Goal: Information Seeking & Learning: Learn about a topic

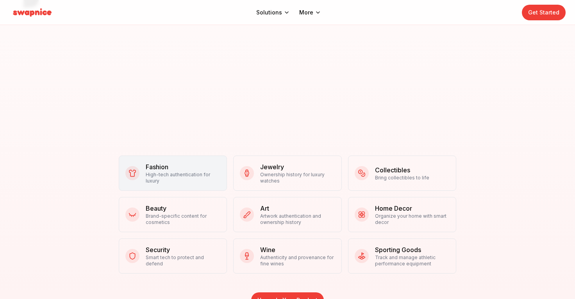
scroll to position [588, 0]
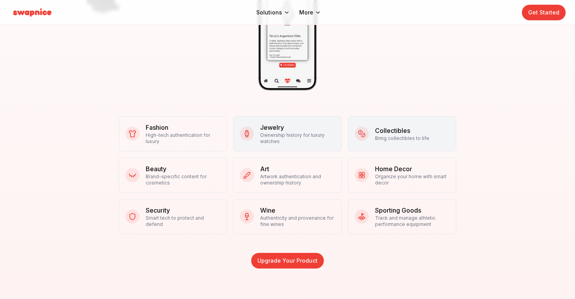
click at [382, 127] on h3 "Collectibles" at bounding box center [402, 130] width 54 height 9
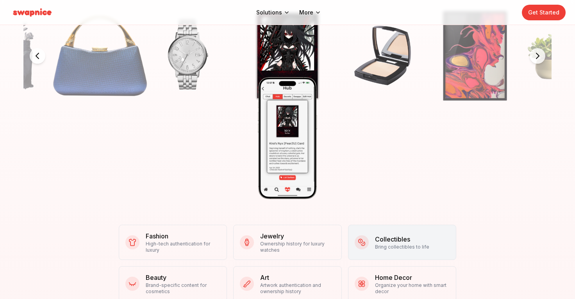
scroll to position [406, 0]
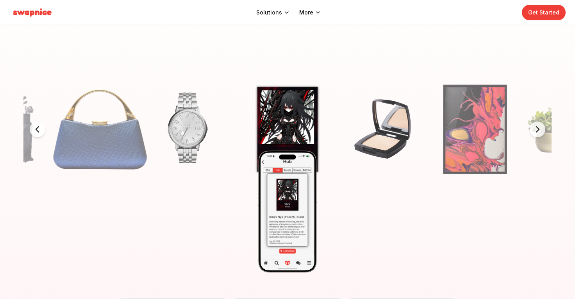
click at [273, 188] on img at bounding box center [287, 211] width 117 height 198
drag, startPoint x: 299, startPoint y: 13, endPoint x: 303, endPoint y: 14, distance: 4.0
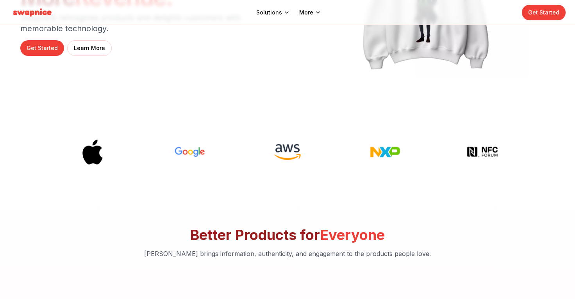
scroll to position [0, 0]
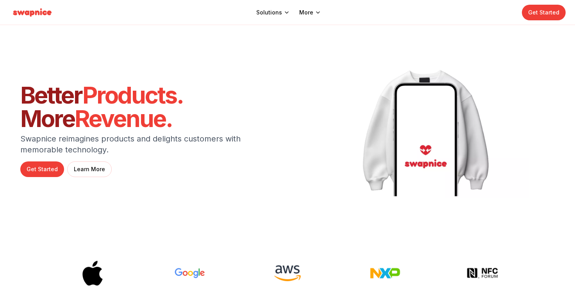
click at [41, 14] on img at bounding box center [32, 12] width 46 height 12
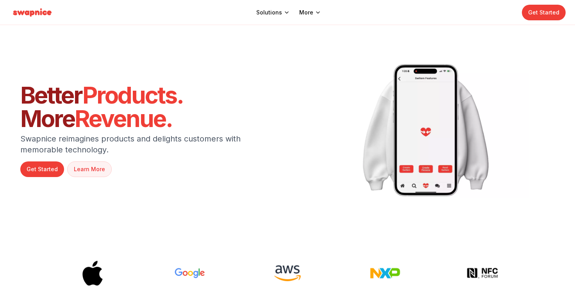
click at [87, 168] on link "Learn More" at bounding box center [89, 169] width 45 height 16
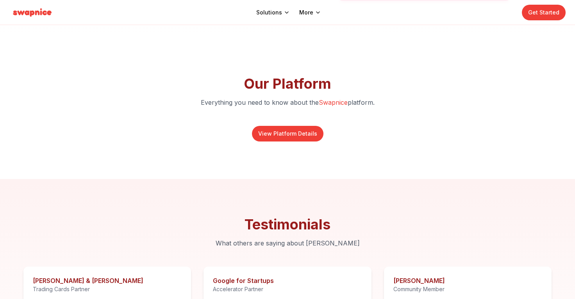
scroll to position [2334, 0]
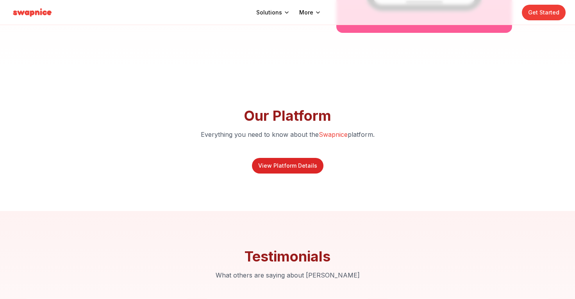
click at [293, 169] on link "View Platform Details" at bounding box center [287, 166] width 71 height 16
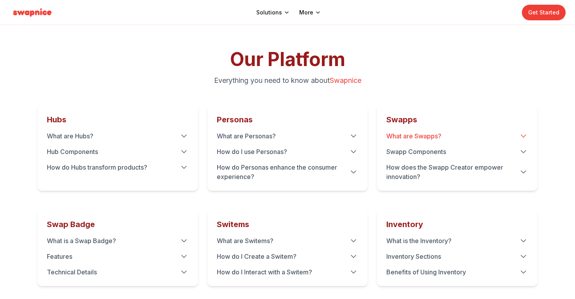
click at [454, 132] on summary "What are Swapps?" at bounding box center [457, 135] width 142 height 9
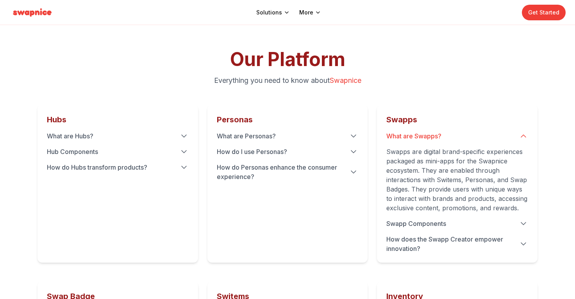
click at [451, 134] on summary "What are Swapps?" at bounding box center [457, 135] width 142 height 9
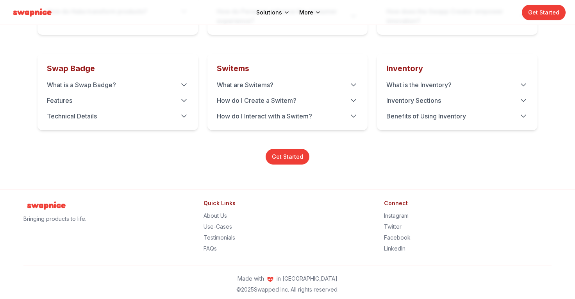
scroll to position [160, 0]
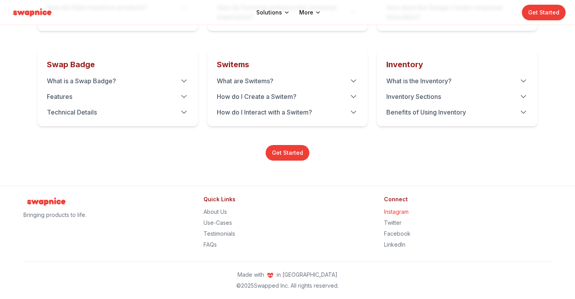
click at [397, 213] on link "Instagram" at bounding box center [396, 211] width 25 height 7
